Goal: Task Accomplishment & Management: Complete application form

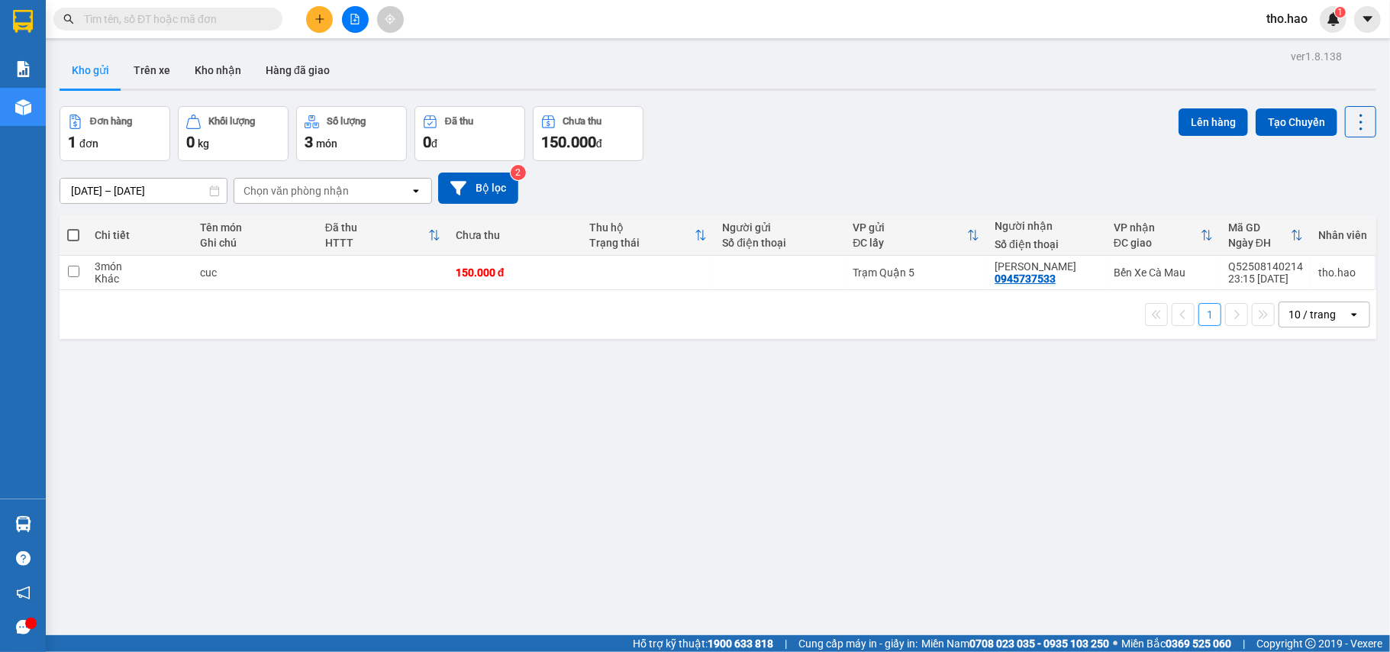
drag, startPoint x: 0, startPoint y: 0, endPoint x: 315, endPoint y: 12, distance: 315.5
click at [310, 11] on div at bounding box center [355, 19] width 114 height 27
click at [318, 23] on icon "plus" at bounding box center [319, 19] width 11 height 11
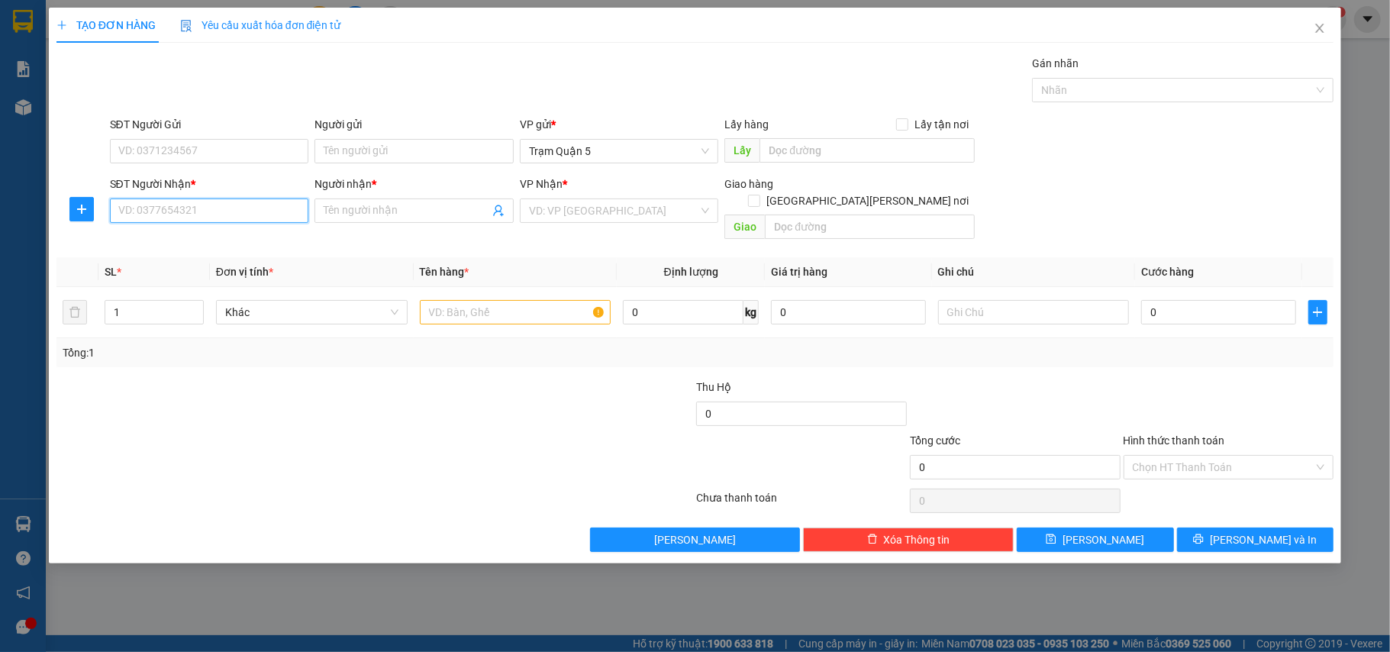
click at [192, 217] on input "SĐT Người Nhận *" at bounding box center [209, 210] width 199 height 24
type input "0000000000"
click at [355, 214] on input "Người nhận *" at bounding box center [407, 210] width 166 height 17
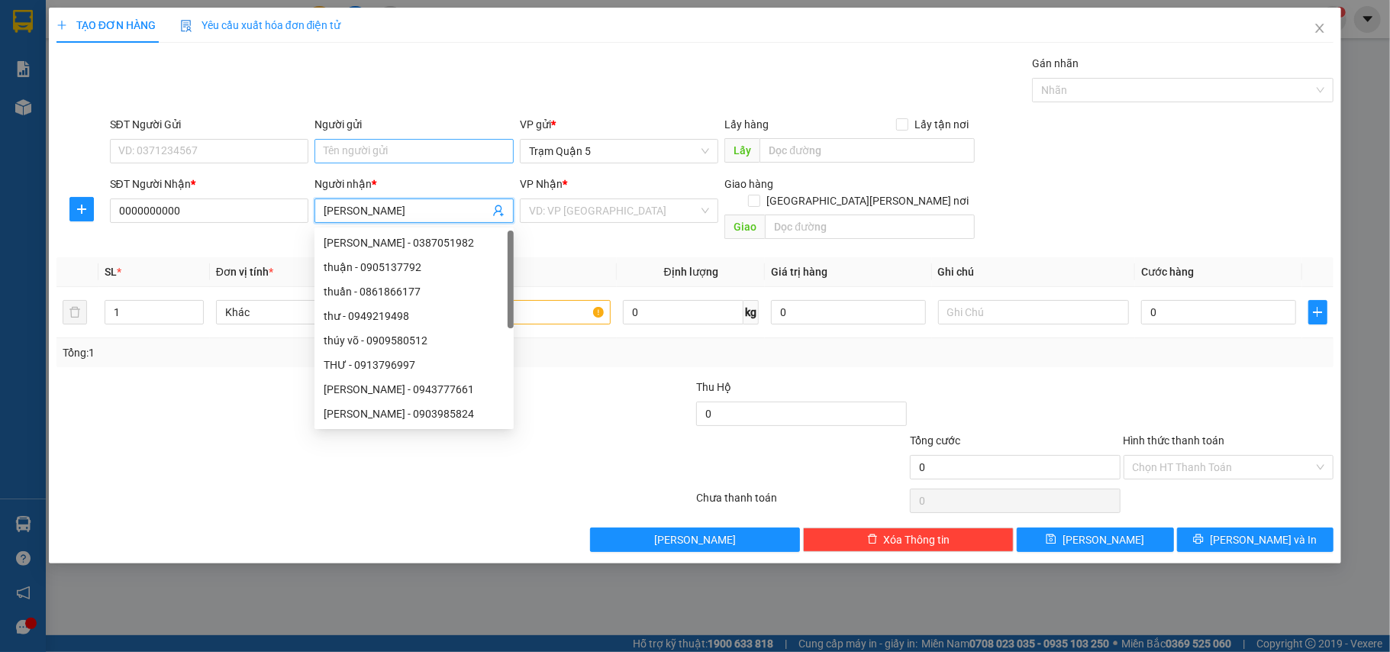
type input "THUAANJ HP"
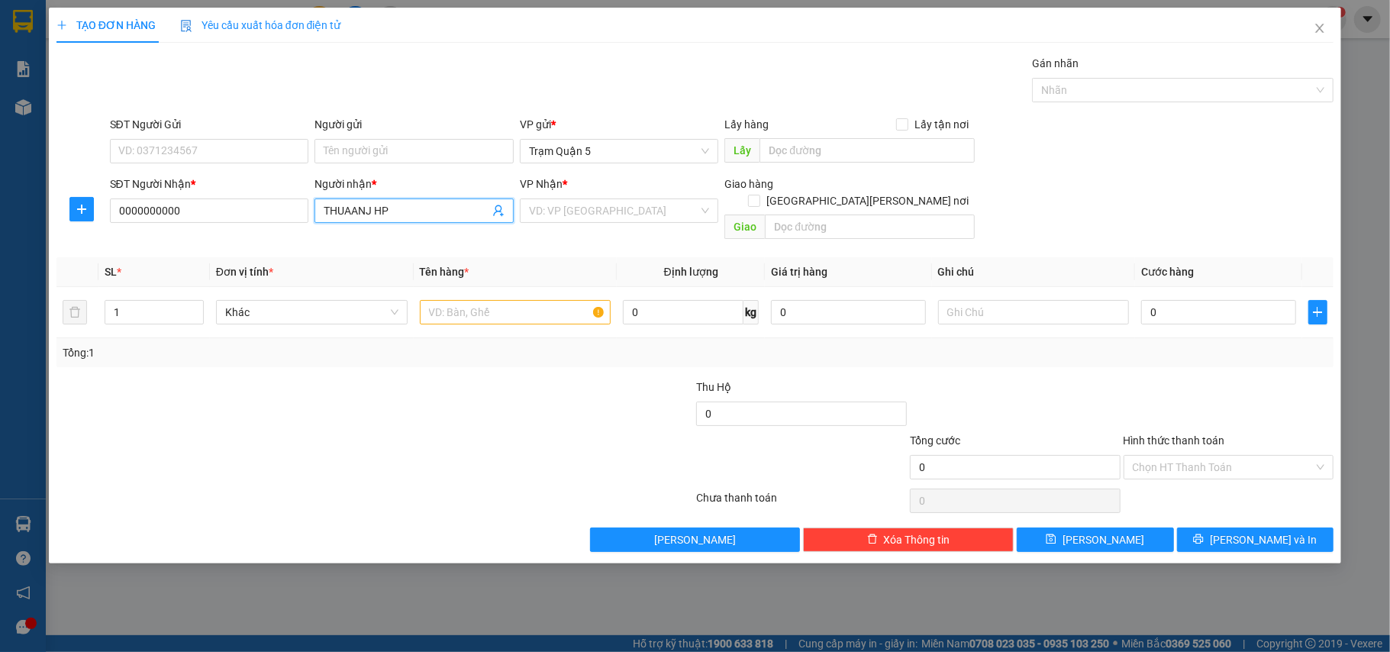
drag, startPoint x: 423, startPoint y: 214, endPoint x: 34, endPoint y: 231, distance: 388.9
click at [0, 233] on div "TẠO ĐƠN HÀNG Yêu cầu xuất [PERSON_NAME] điện tử Transit Pickup Surcharge Ids Tr…" at bounding box center [695, 326] width 1390 height 652
type input "[PERSON_NAME] HP"
drag, startPoint x: 648, startPoint y: 221, endPoint x: 648, endPoint y: 273, distance: 52.7
click at [648, 222] on input "search" at bounding box center [614, 210] width 170 height 23
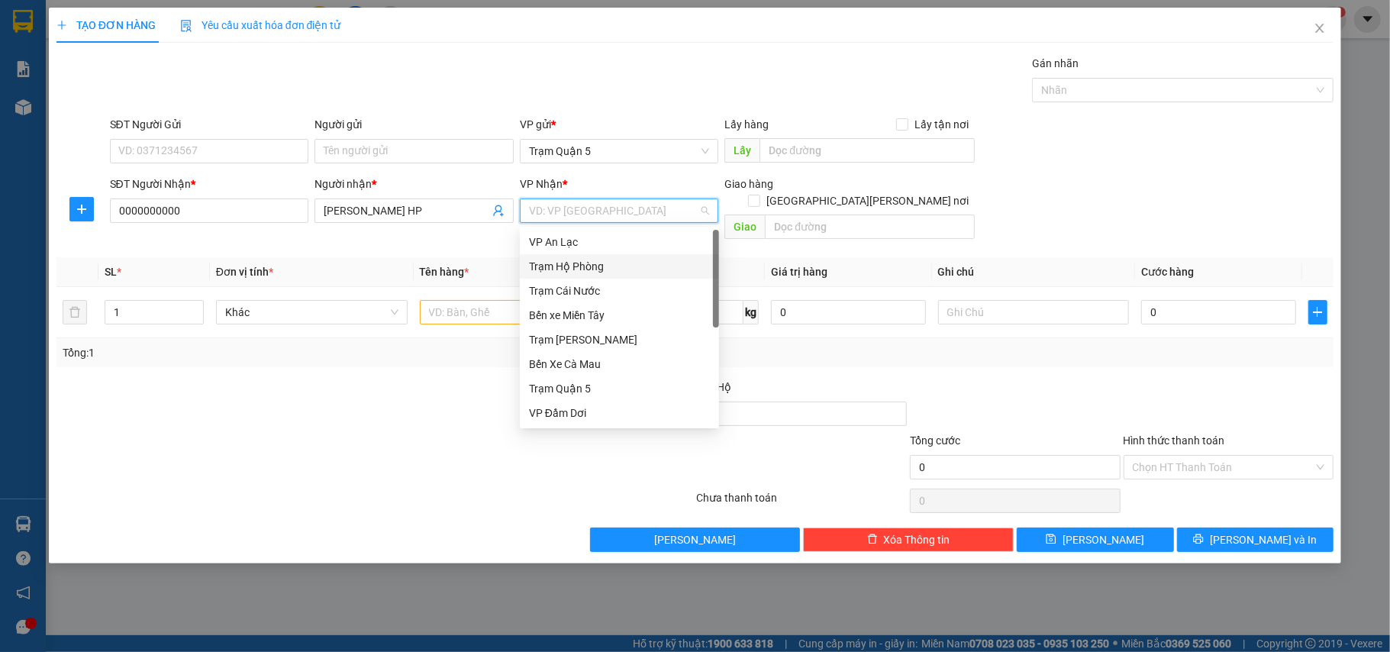
click at [636, 263] on div "Trạm Hộ Phòng" at bounding box center [619, 266] width 181 height 17
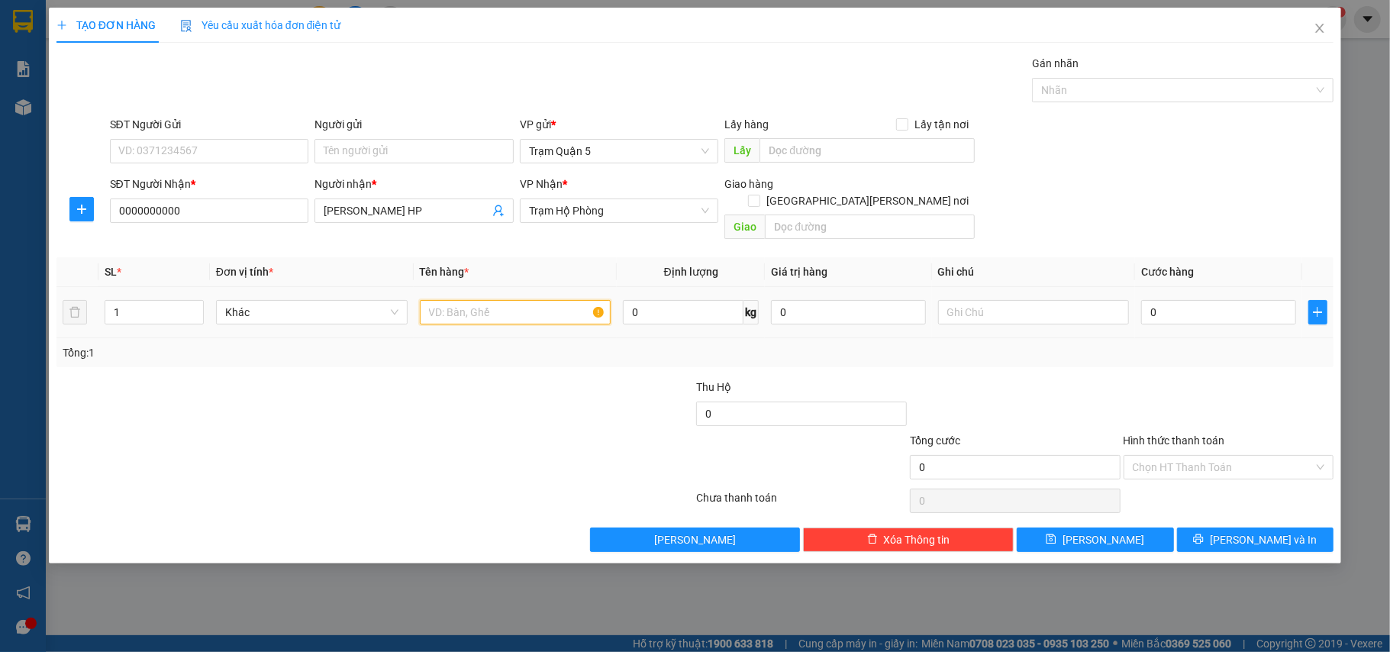
click at [551, 307] on input "text" at bounding box center [516, 312] width 192 height 24
type input "B"
click at [1240, 307] on input "0" at bounding box center [1218, 312] width 154 height 24
type input "08"
type input "8"
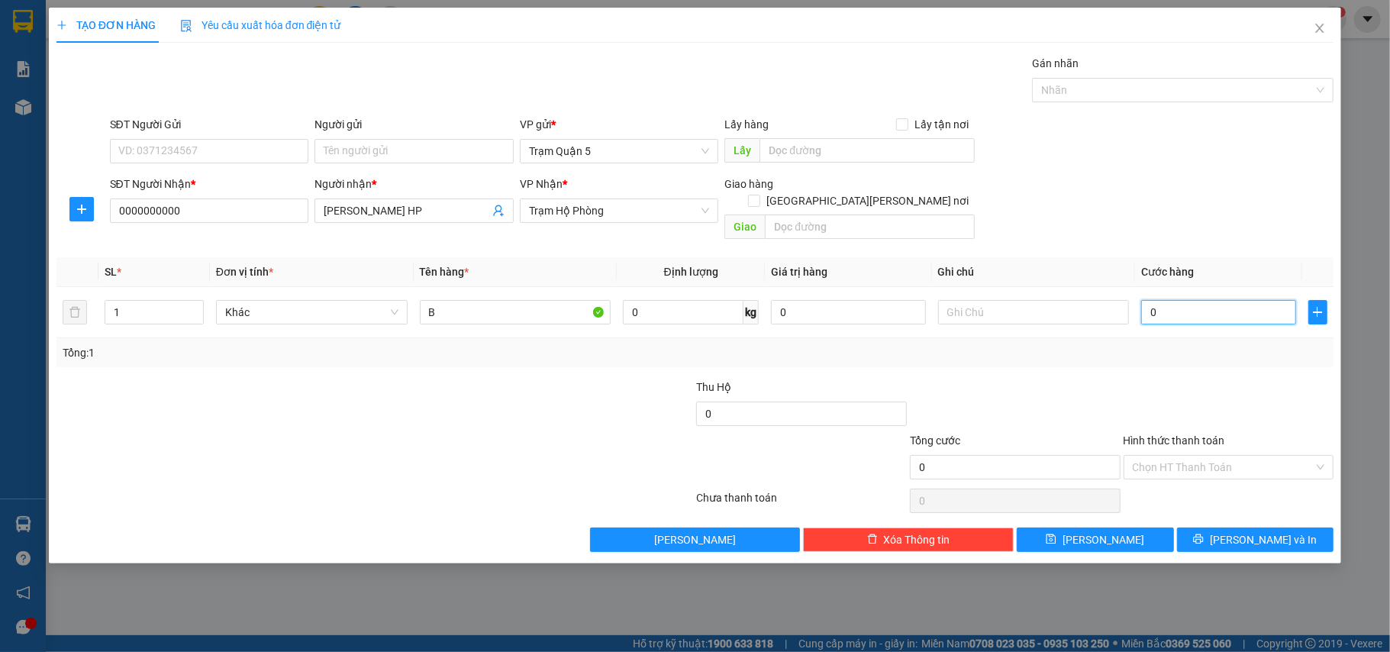
type input "8"
type input "080"
type input "80"
type input "80.000"
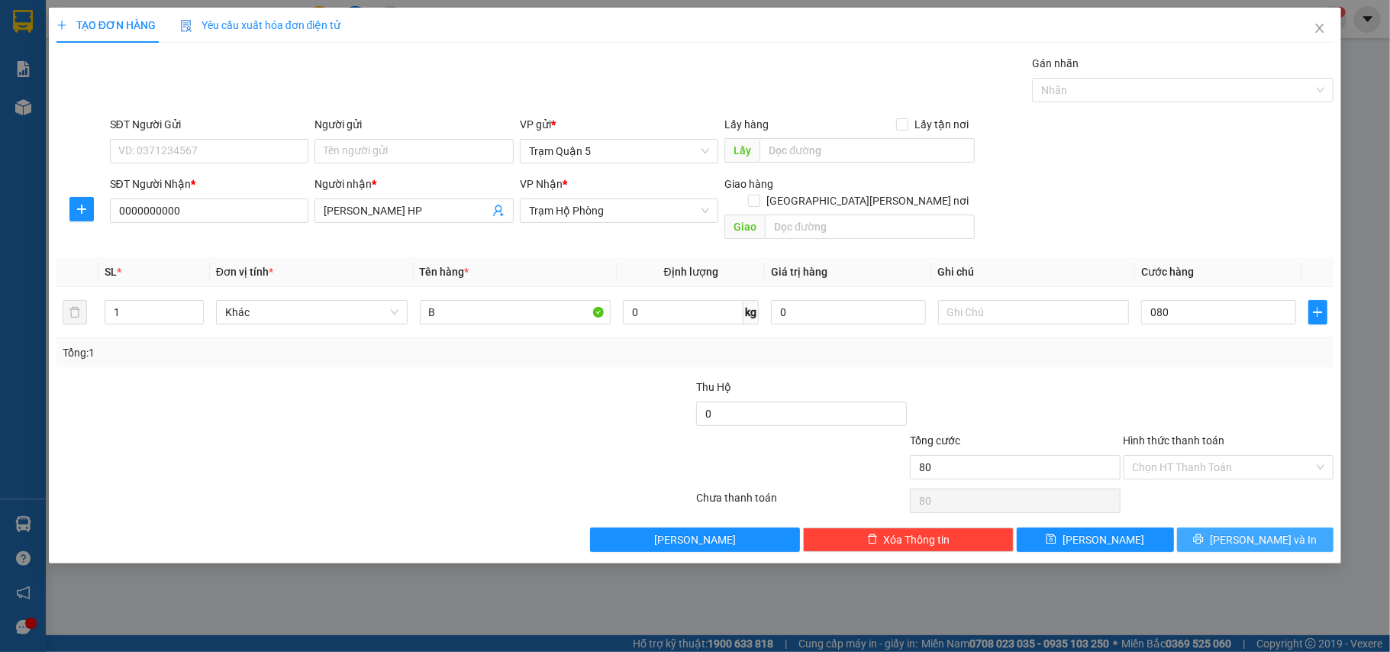
type input "80.000"
click at [1235, 527] on button "[PERSON_NAME] và In" at bounding box center [1255, 539] width 157 height 24
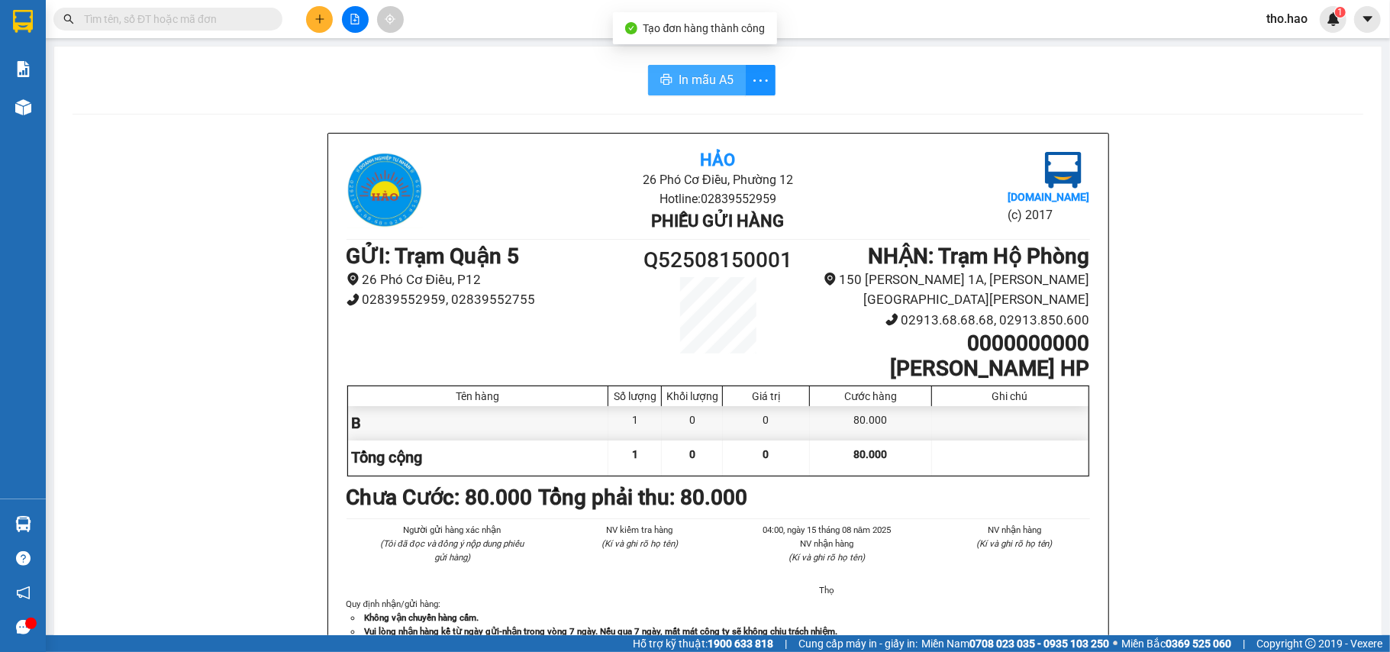
click at [706, 75] on span "In mẫu A5" at bounding box center [706, 79] width 55 height 19
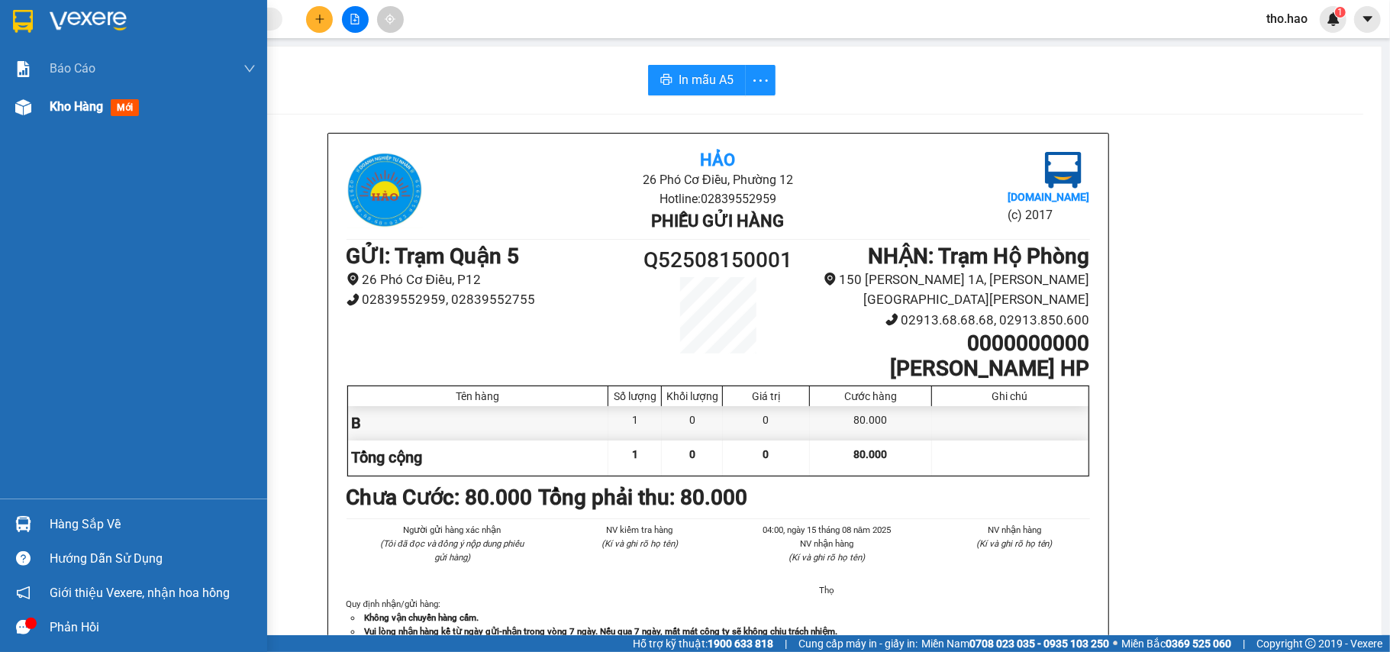
click at [26, 121] on div "Kho hàng mới" at bounding box center [133, 107] width 267 height 38
